Goal: Navigation & Orientation: Find specific page/section

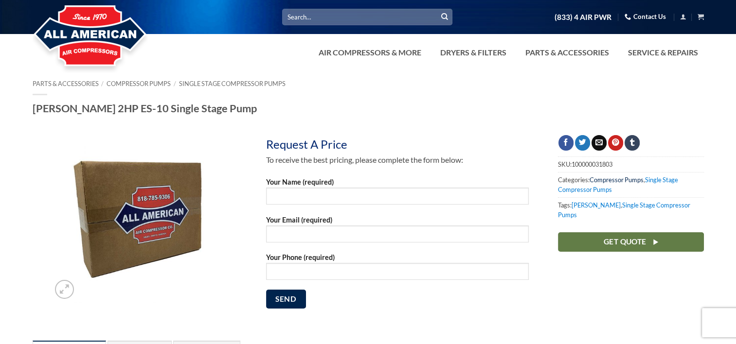
click at [614, 181] on link "Compressor Pumps" at bounding box center [616, 180] width 54 height 8
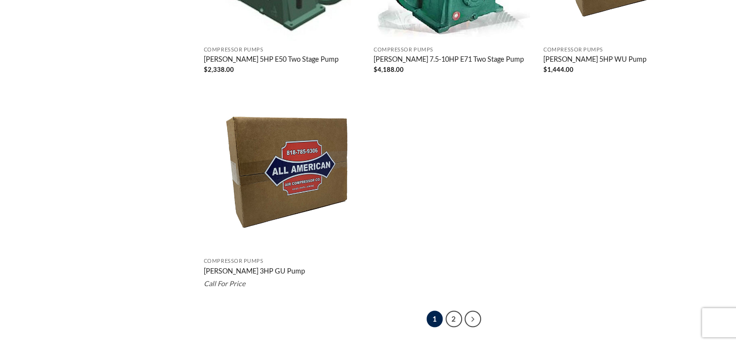
scroll to position [1799, 0]
click at [476, 311] on link "Next" at bounding box center [472, 319] width 17 height 17
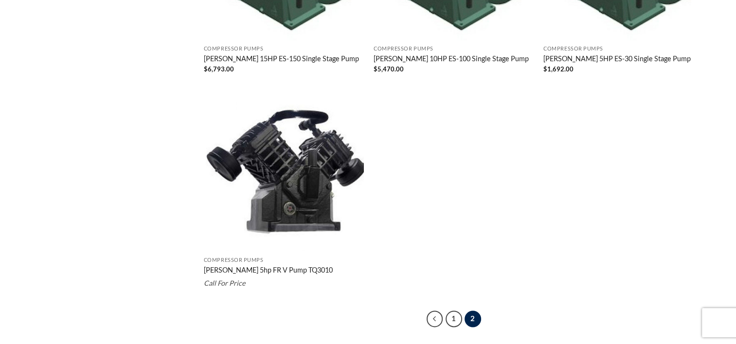
scroll to position [1381, 0]
click at [454, 311] on link "1" at bounding box center [453, 319] width 17 height 17
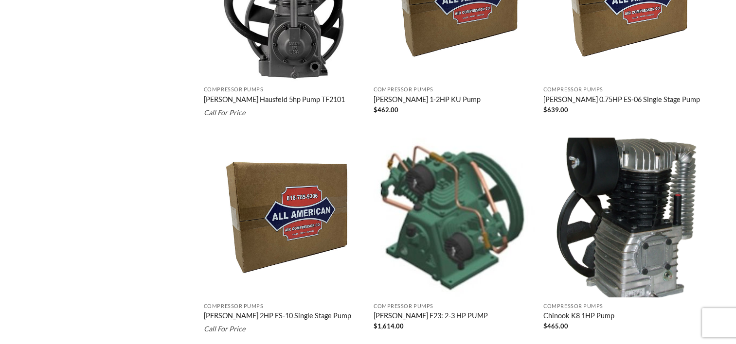
scroll to position [652, 0]
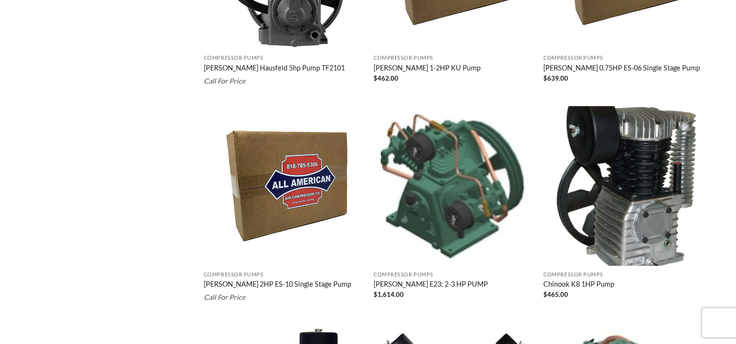
click at [278, 282] on link "[PERSON_NAME] 2HP ES-10 Single Stage Pump" at bounding box center [277, 285] width 147 height 11
